Goal: Understand site structure: Understand site structure

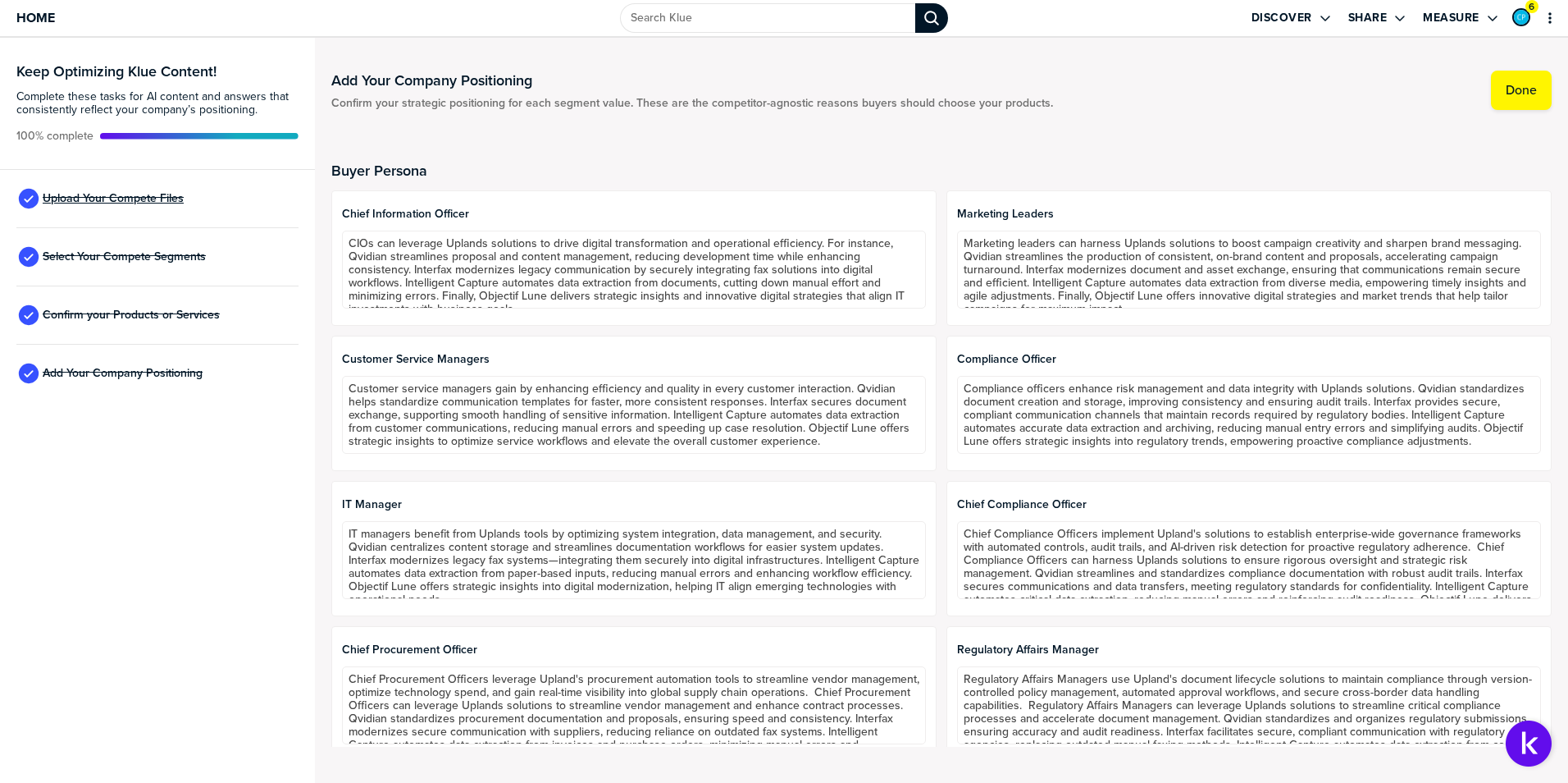
click at [147, 201] on span "Upload Your Compete Files" at bounding box center [113, 198] width 141 height 13
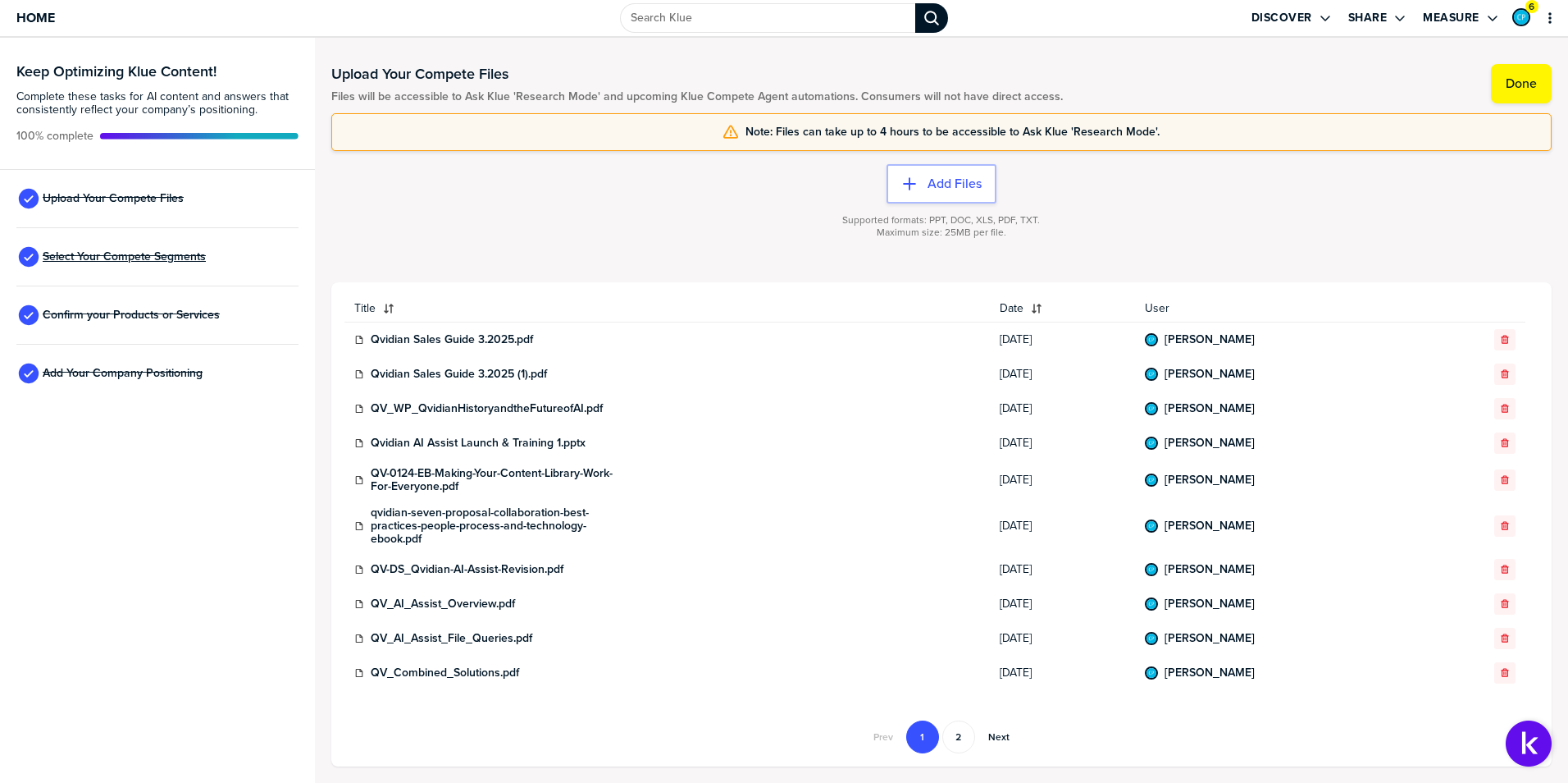
click at [102, 255] on span "Select Your Compete Segments" at bounding box center [124, 256] width 163 height 13
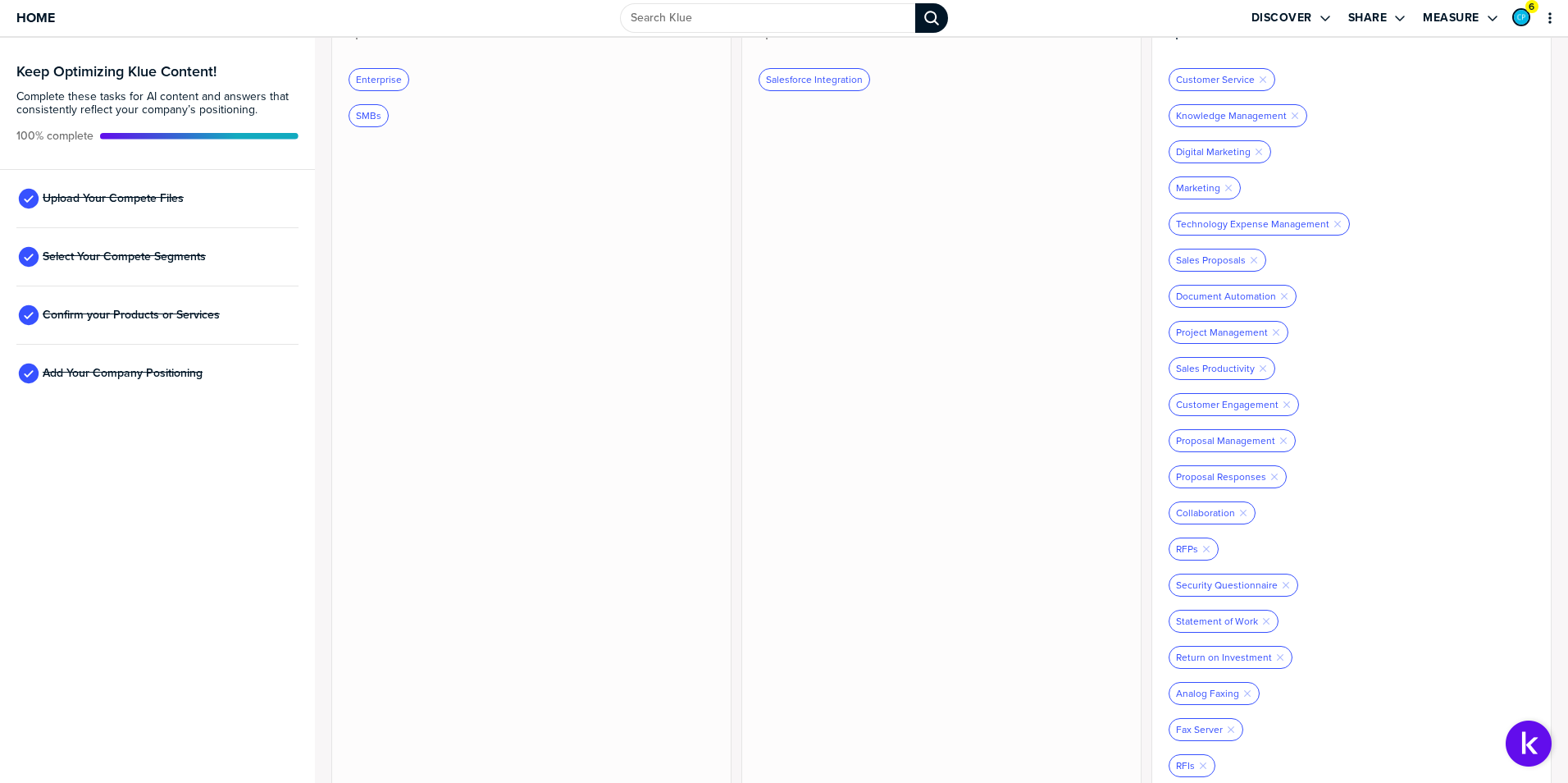
scroll to position [1065, 0]
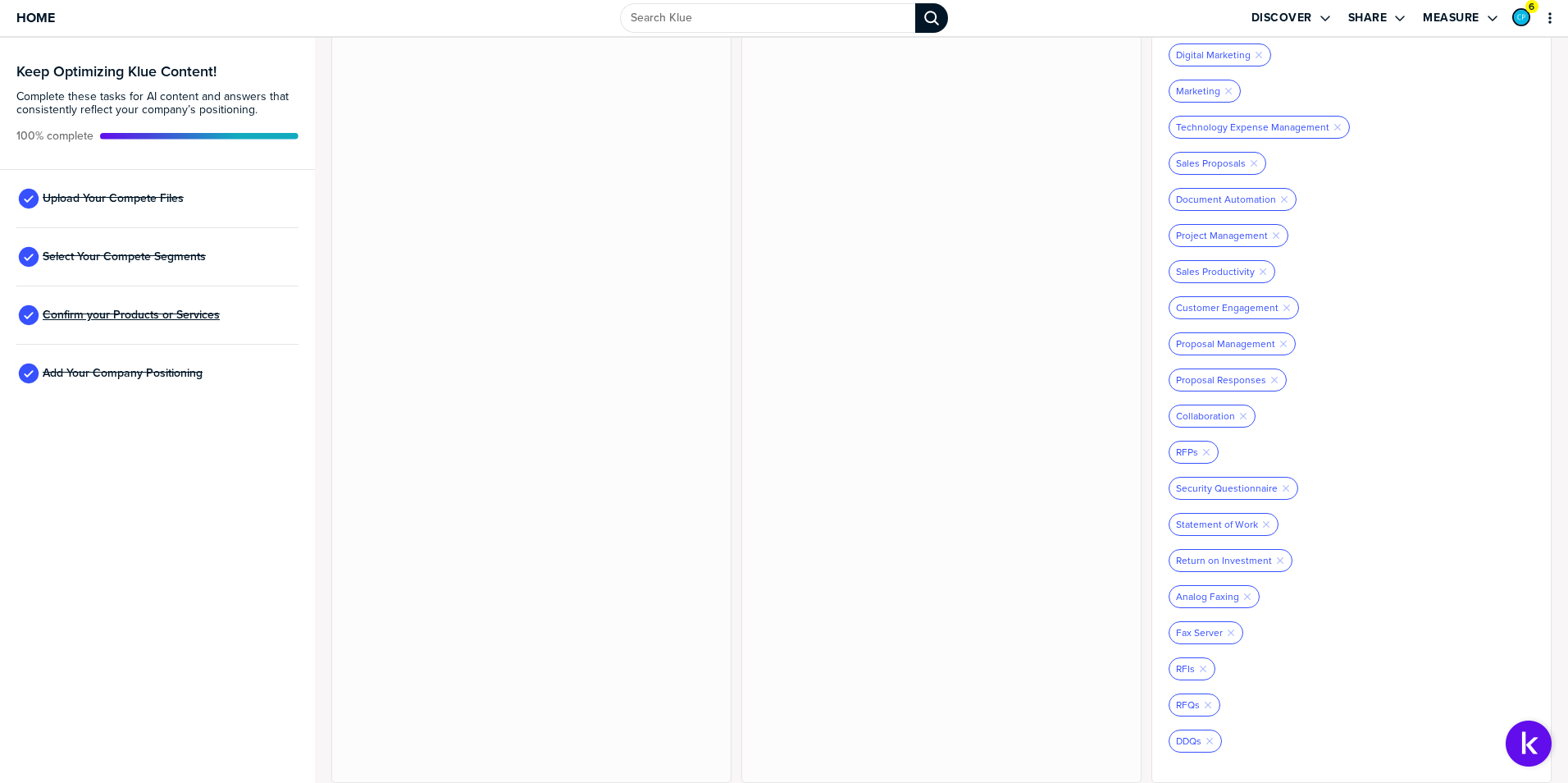
click at [104, 317] on span "Confirm your Products or Services" at bounding box center [131, 315] width 177 height 13
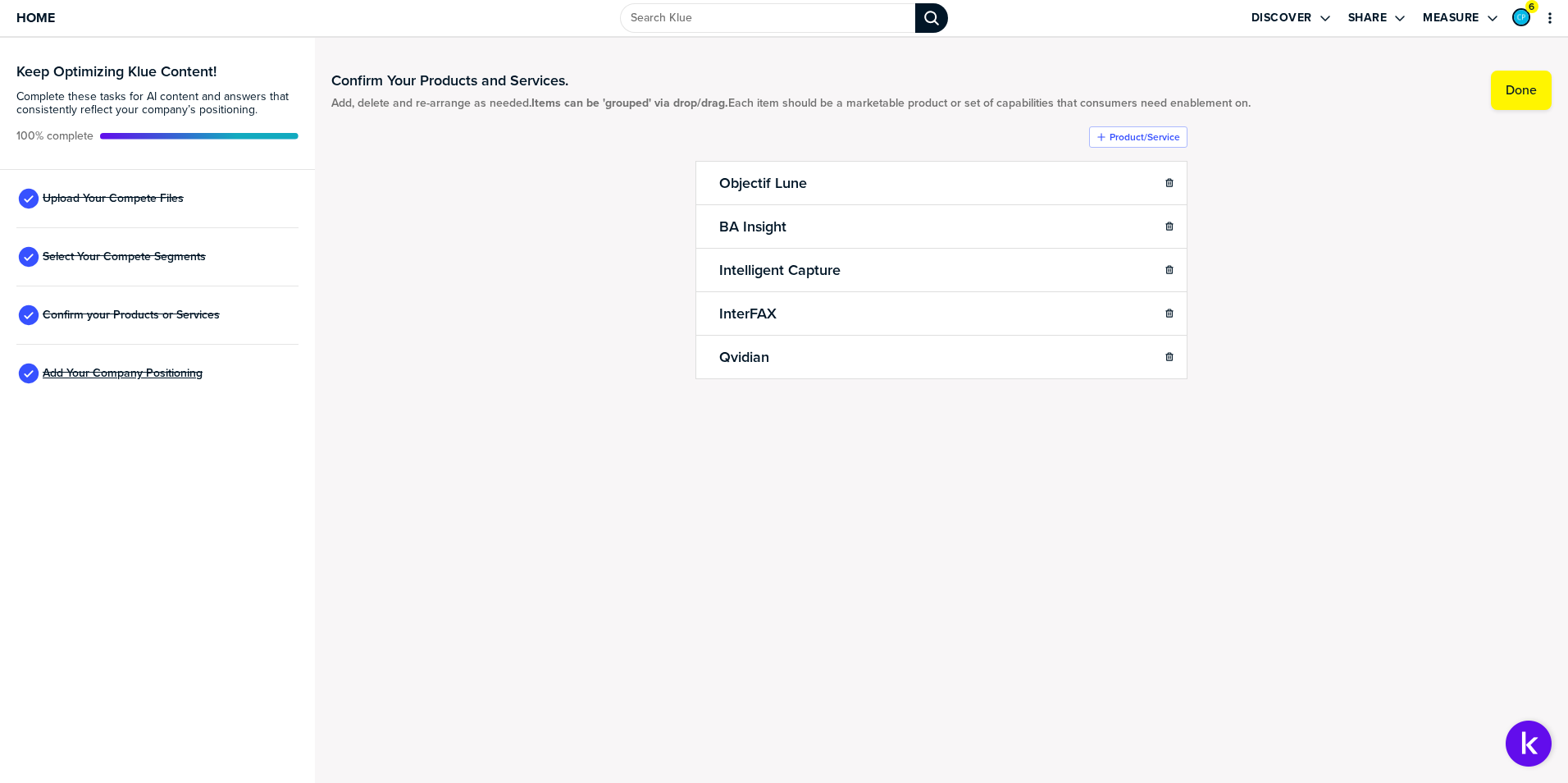
click at [134, 377] on span "Add Your Company Positioning" at bounding box center [122, 373] width 160 height 13
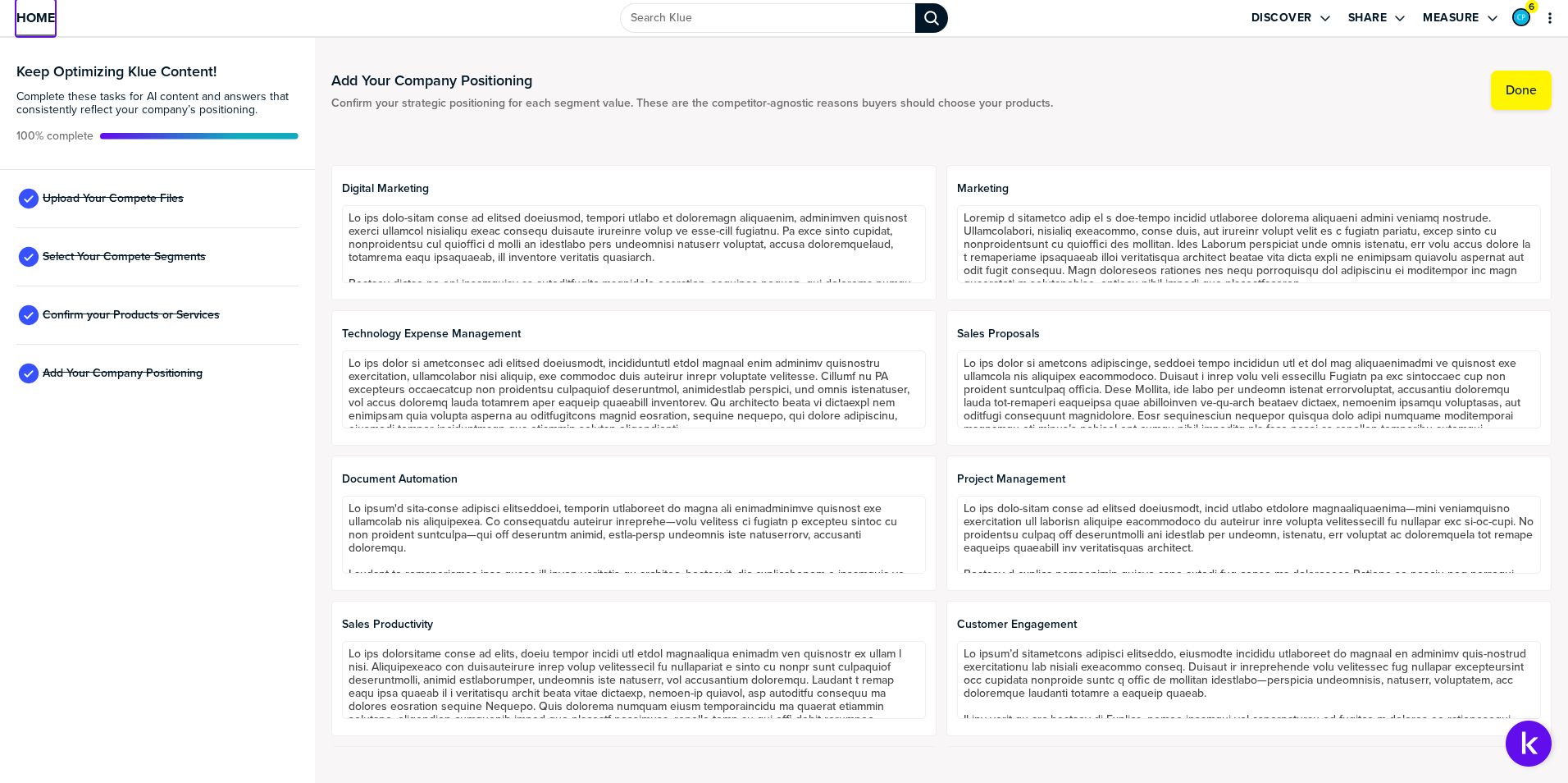
click at [26, 14] on span "Home" at bounding box center [35, 18] width 39 height 14
